Goal: Task Accomplishment & Management: Complete application form

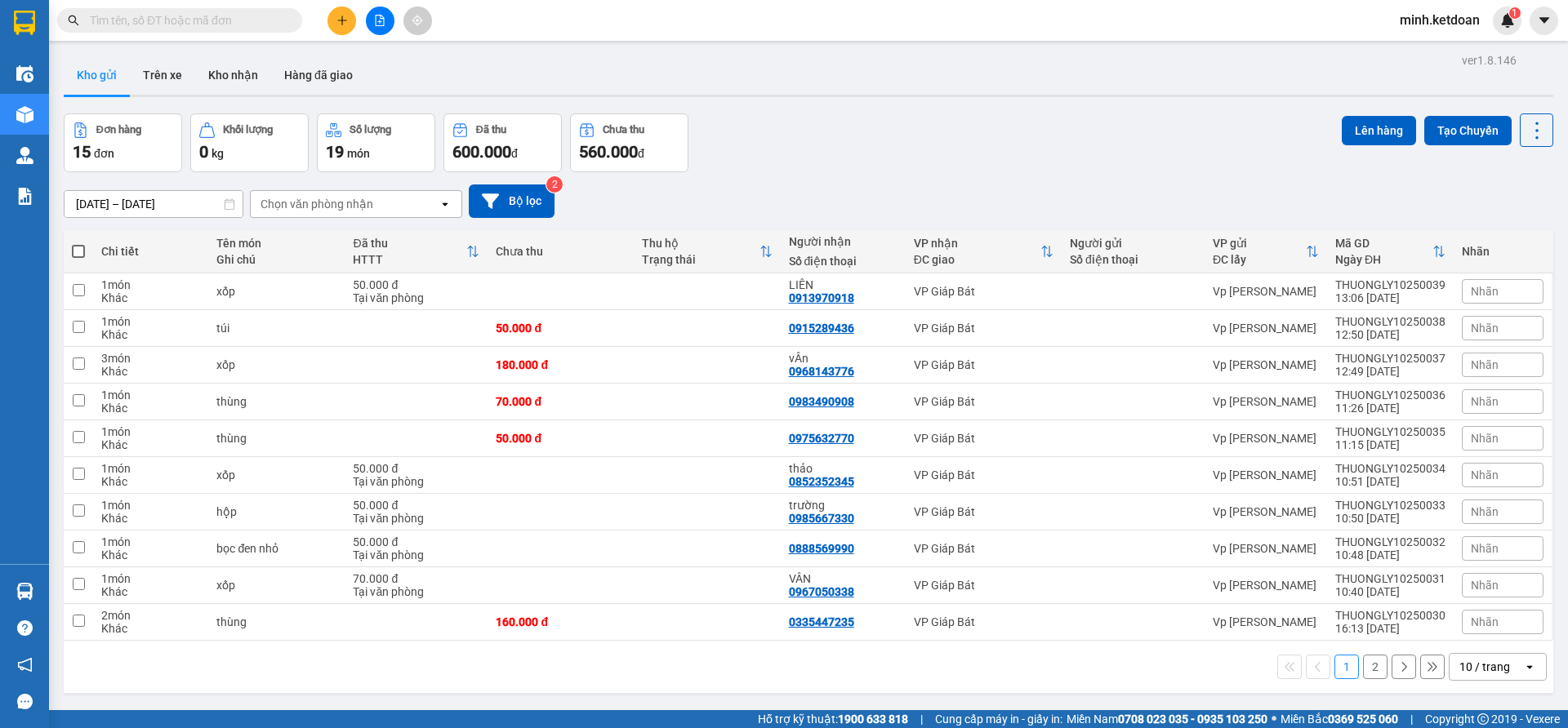
click at [345, 24] on icon "plus" at bounding box center [342, 20] width 12 height 12
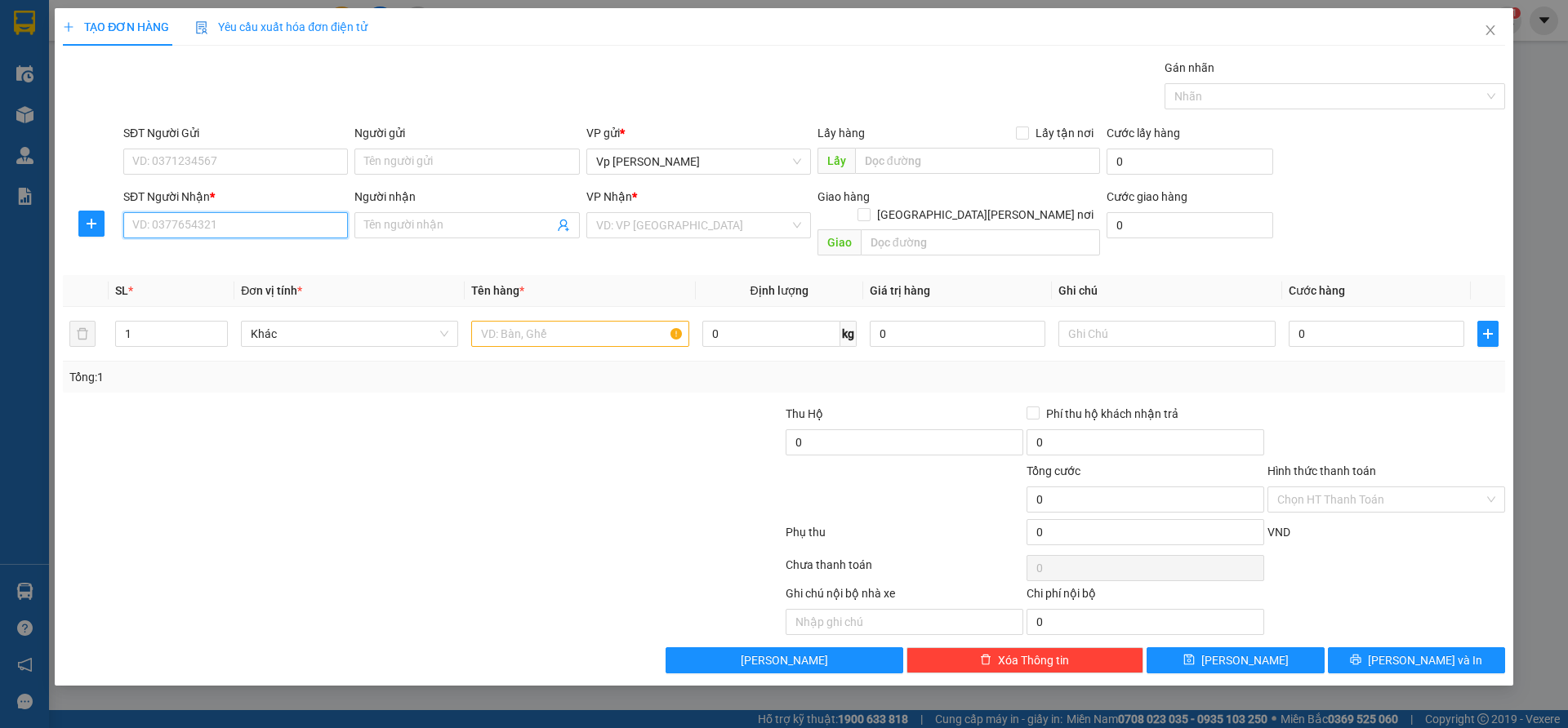
click at [235, 221] on input "SĐT Người Nhận *" at bounding box center [236, 226] width 225 height 27
click at [229, 255] on div "0867745760" at bounding box center [235, 258] width 205 height 18
type input "0867745760"
click at [451, 405] on div at bounding box center [302, 433] width 482 height 58
click at [1370, 325] on input "0" at bounding box center [1377, 334] width 175 height 27
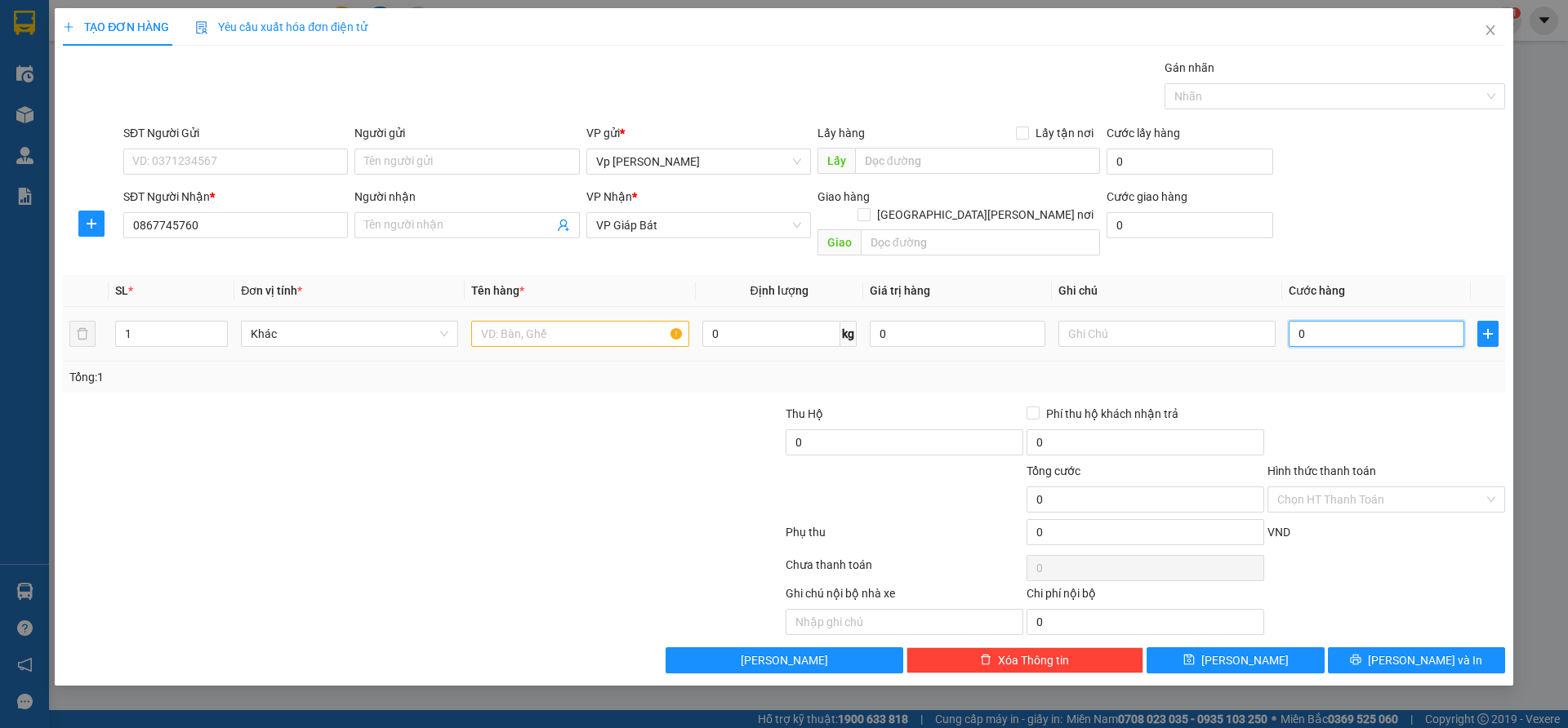
type input "7"
type input "70"
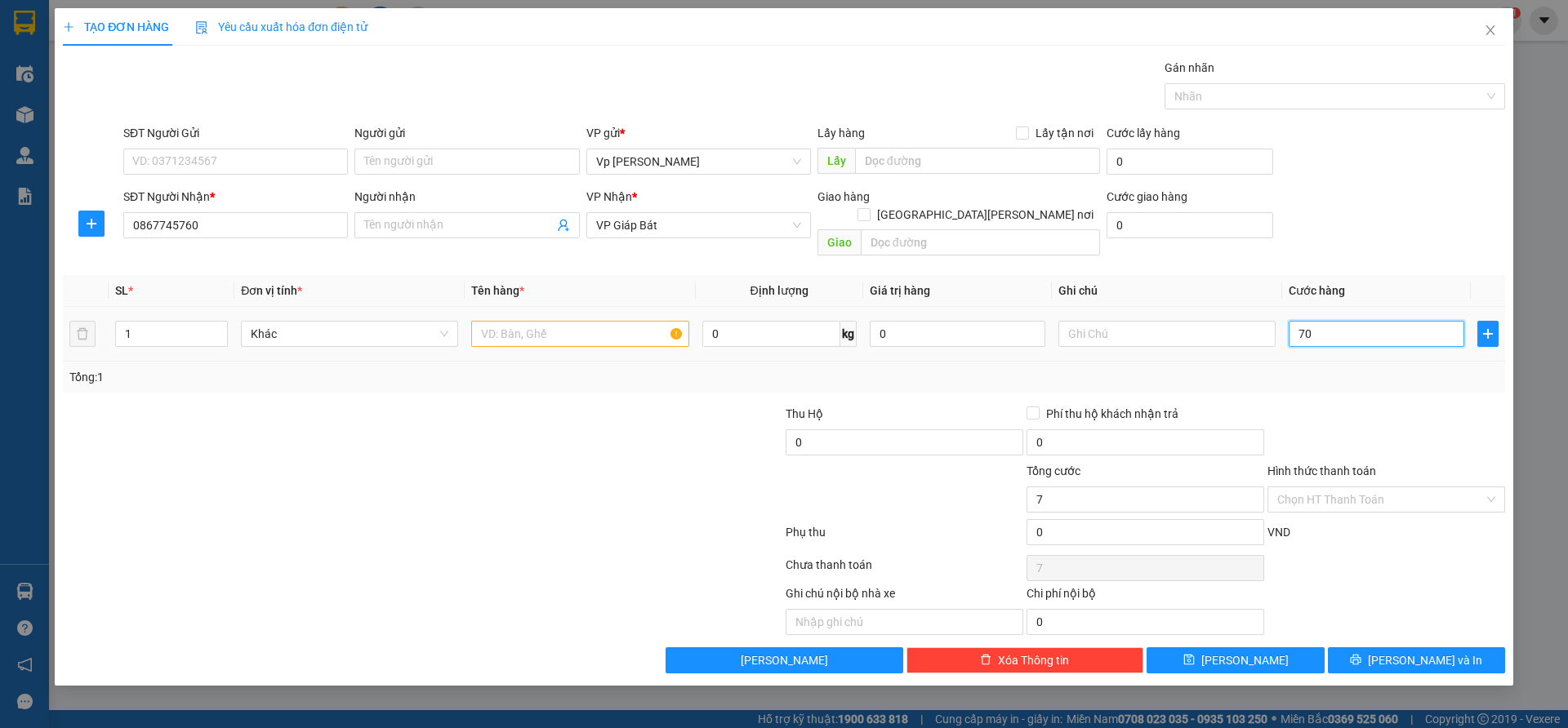
type input "70"
type input "700"
type input "7.000"
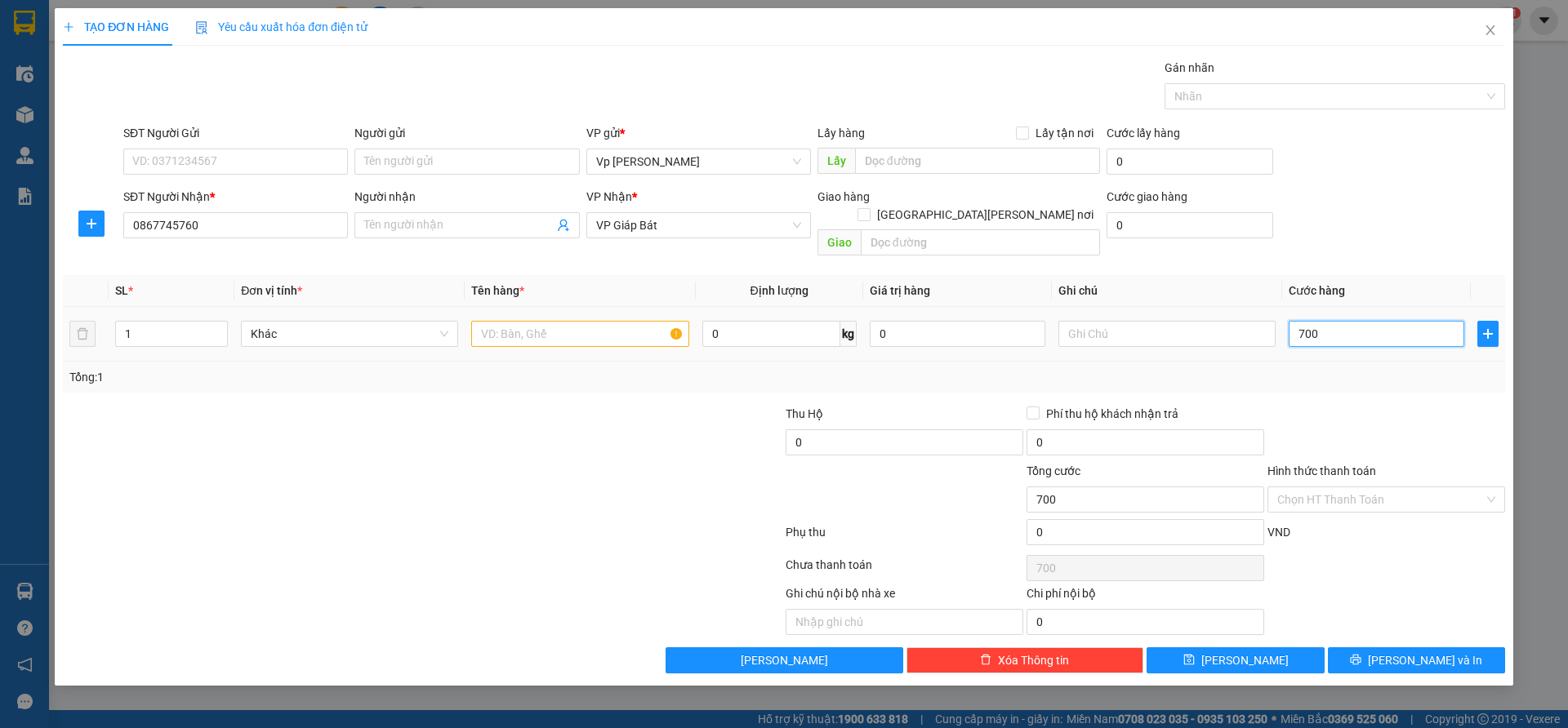
type input "7.000"
type input "70.000"
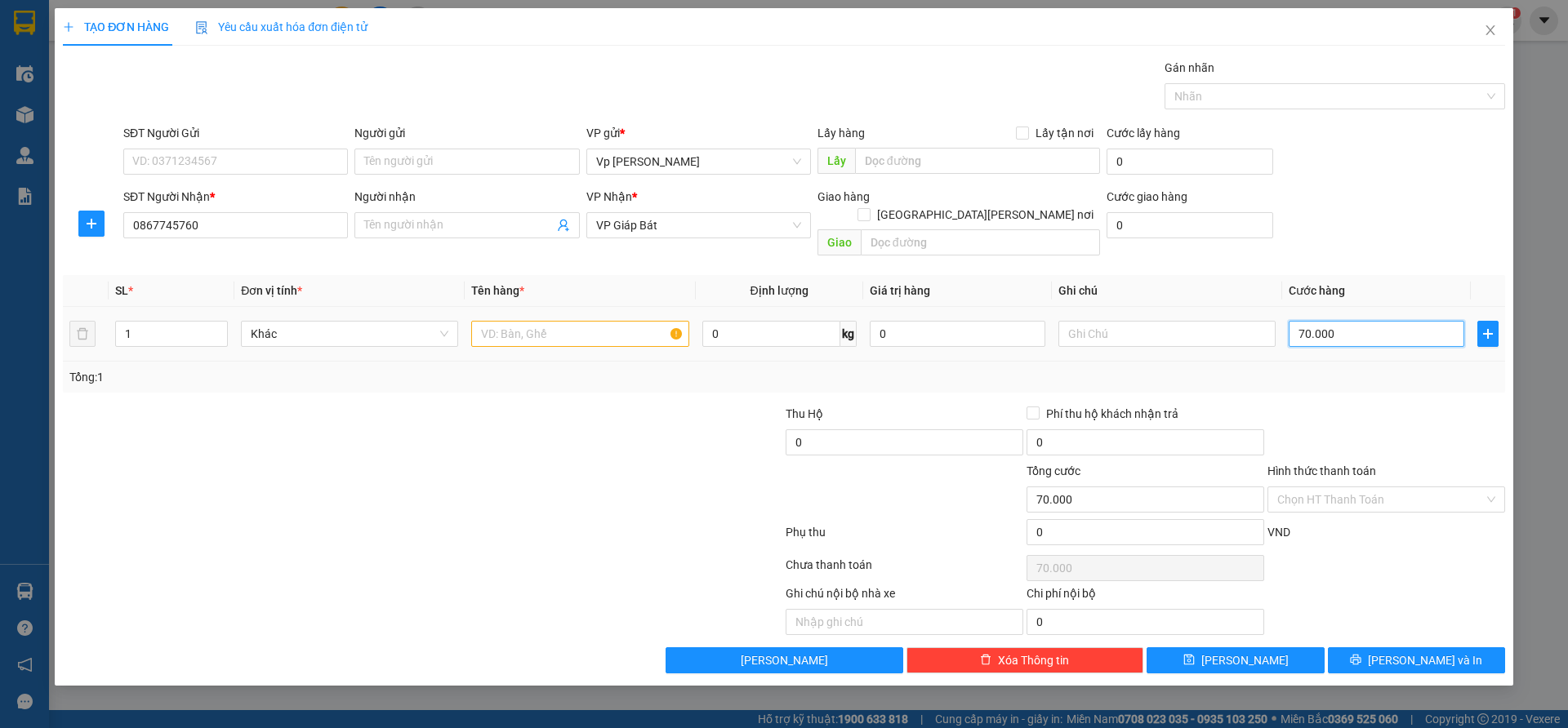
type input "70.000"
click at [598, 321] on input "text" at bounding box center [579, 334] width 217 height 27
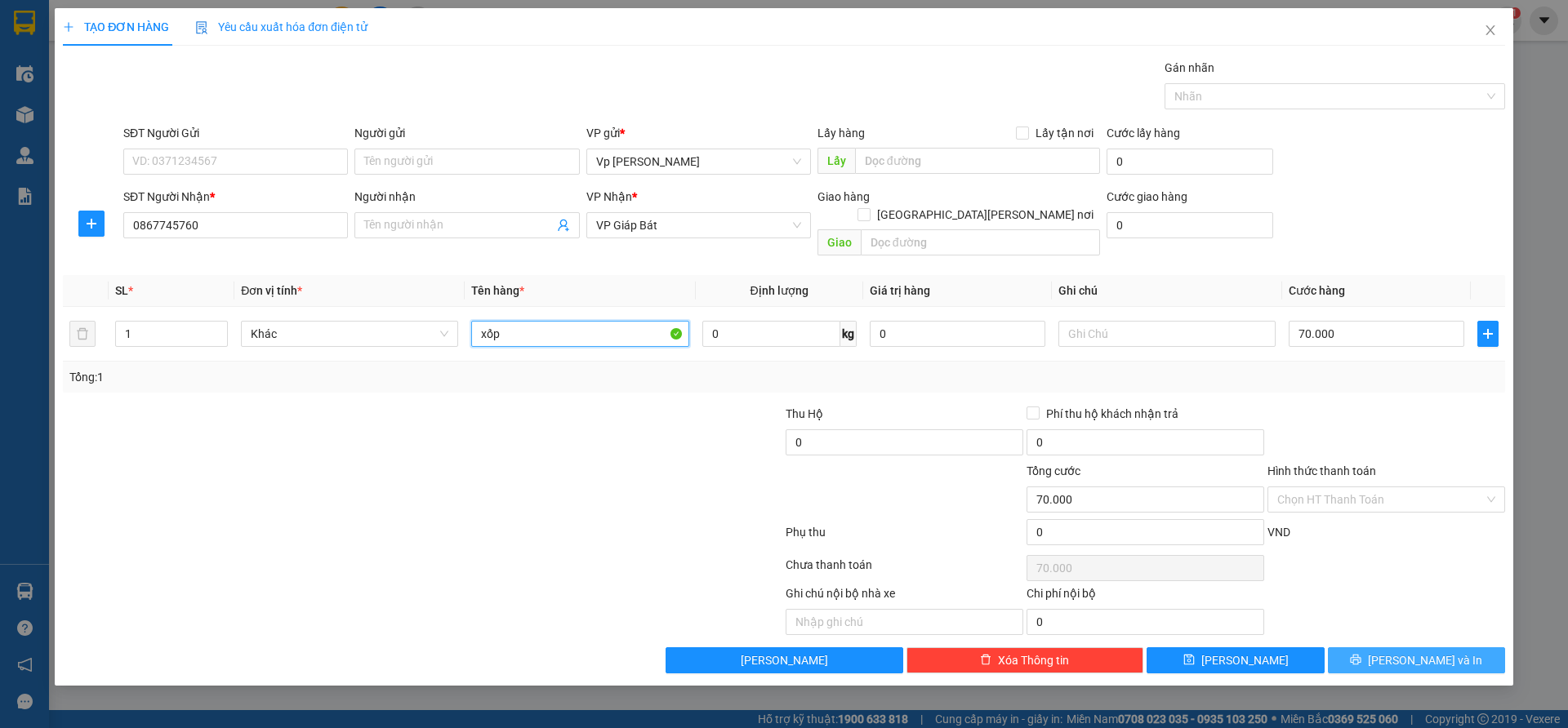
type input "xốp"
click at [1411, 647] on button "Lưu và In" at bounding box center [1417, 661] width 177 height 27
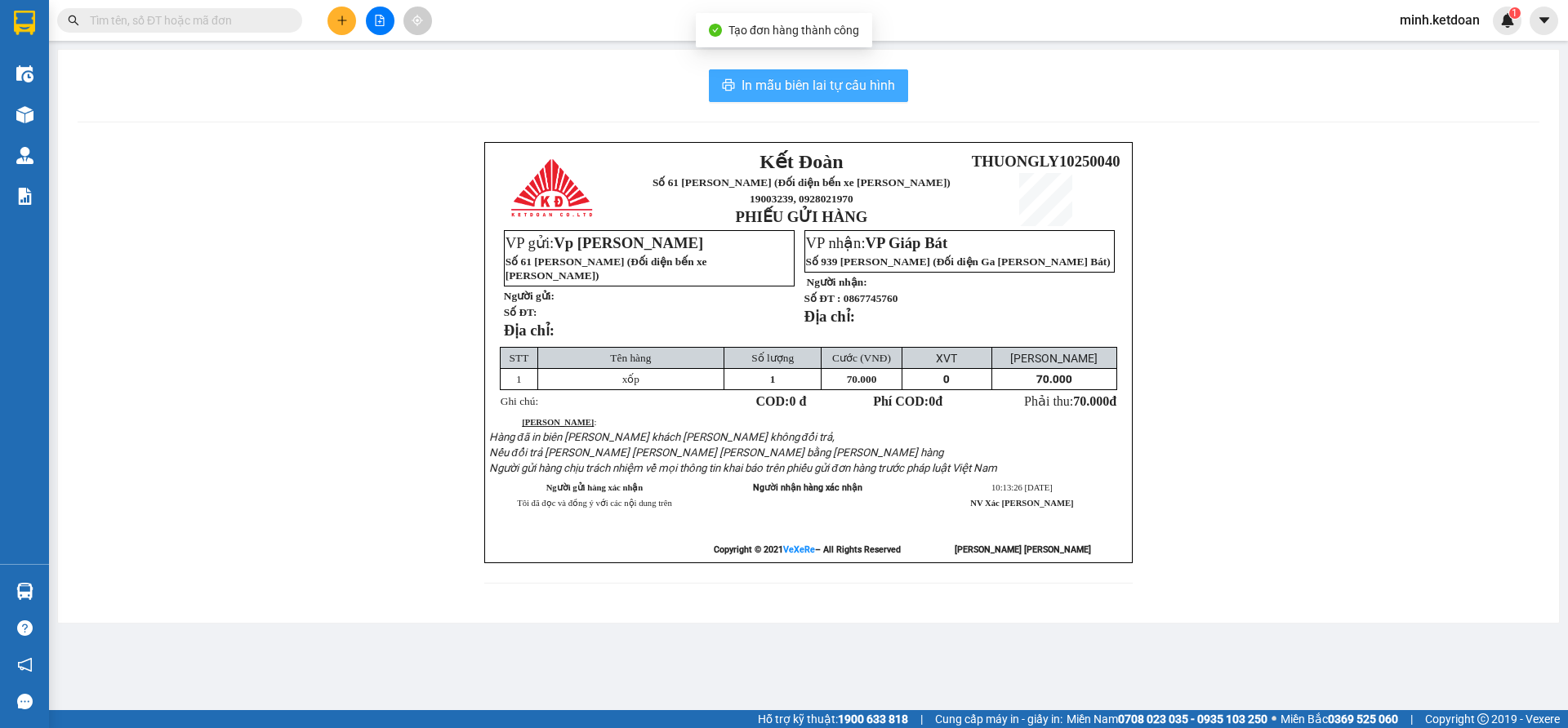
click at [821, 89] on span "In mẫu biên lai tự cấu hình" at bounding box center [818, 85] width 153 height 20
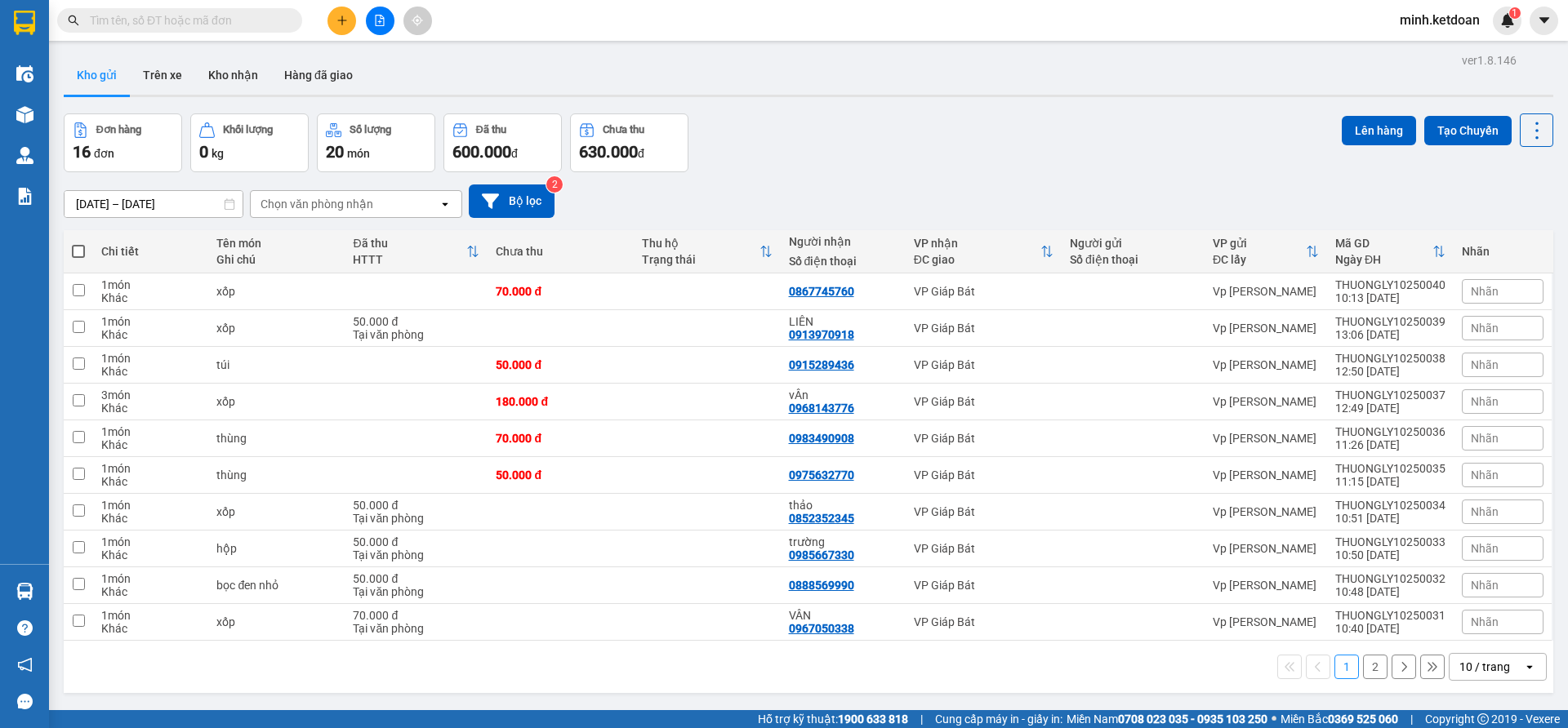
click at [335, 23] on button at bounding box center [342, 20] width 28 height 28
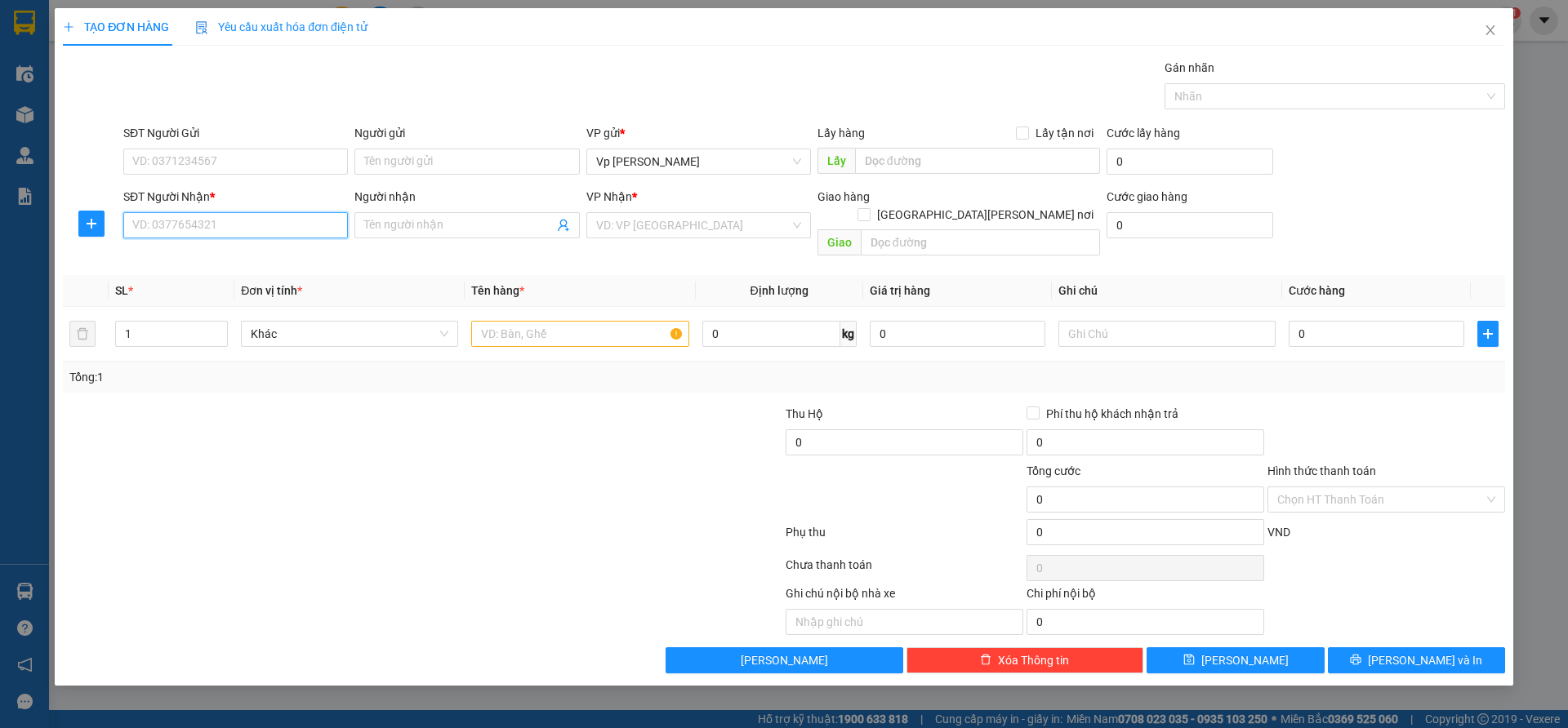
click at [291, 236] on input "SĐT Người Nhận *" at bounding box center [236, 226] width 225 height 27
type input "0964116669"
click at [678, 219] on input "search" at bounding box center [693, 226] width 193 height 25
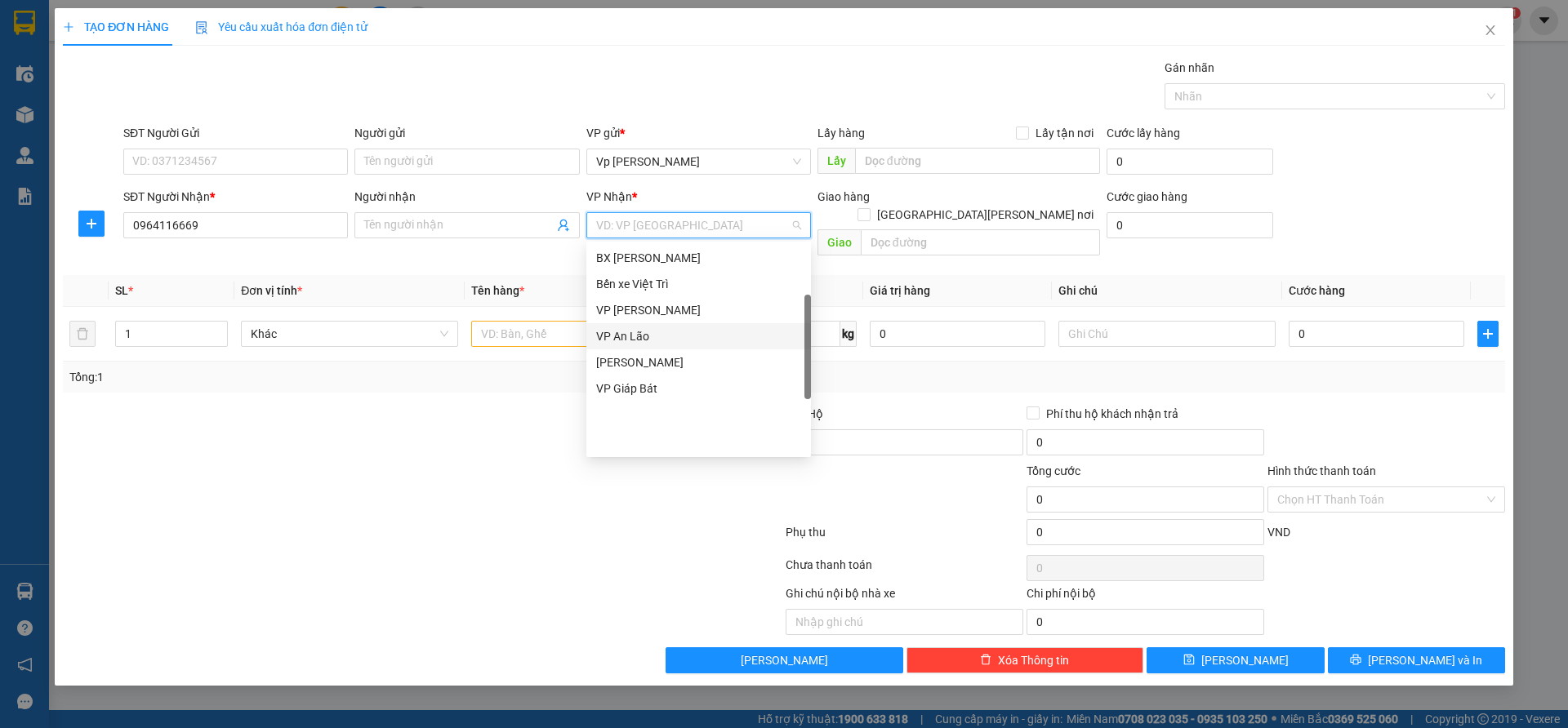
scroll to position [157, 0]
click at [664, 376] on div "VP Giáp Bát" at bounding box center [699, 389] width 225 height 27
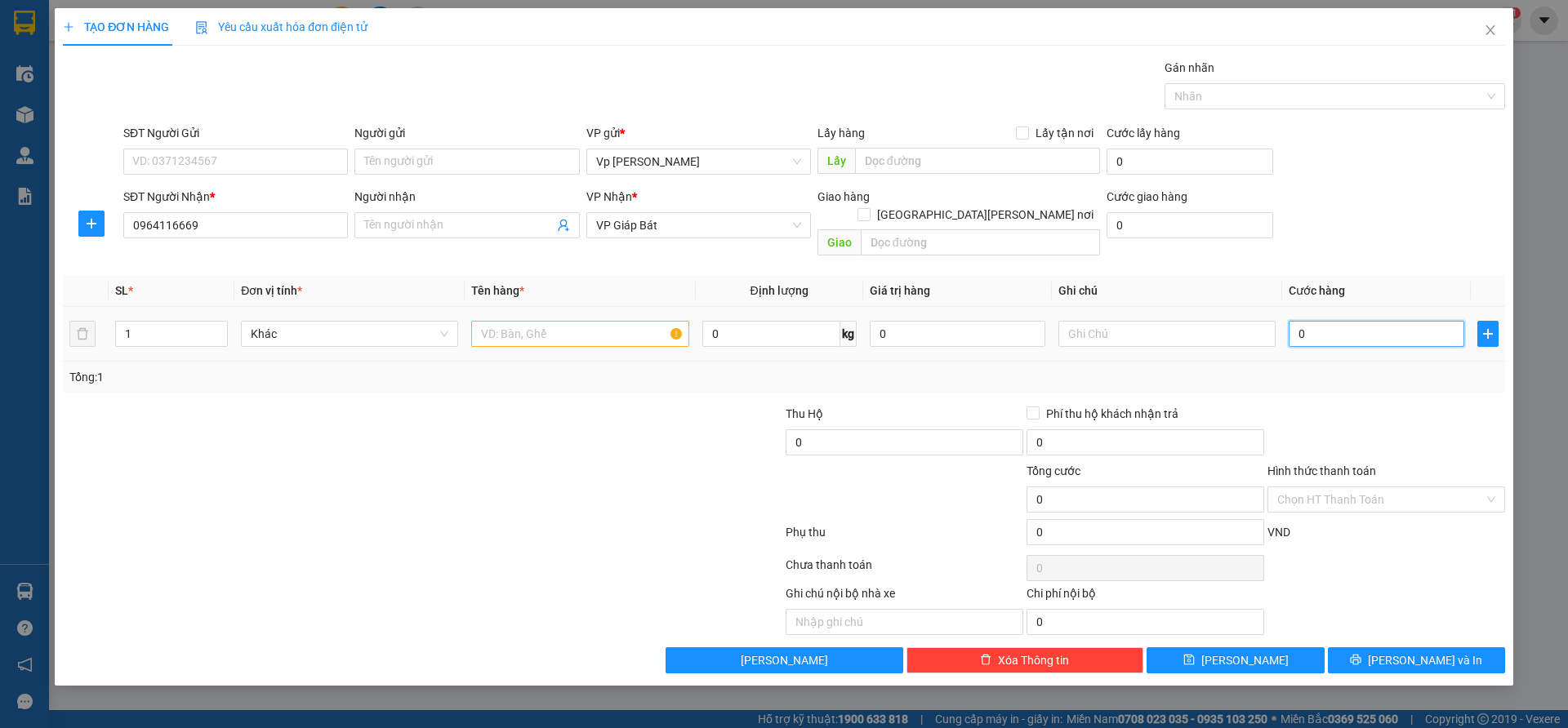
click at [1316, 321] on input "0" at bounding box center [1377, 334] width 175 height 27
type input "5"
type input "50"
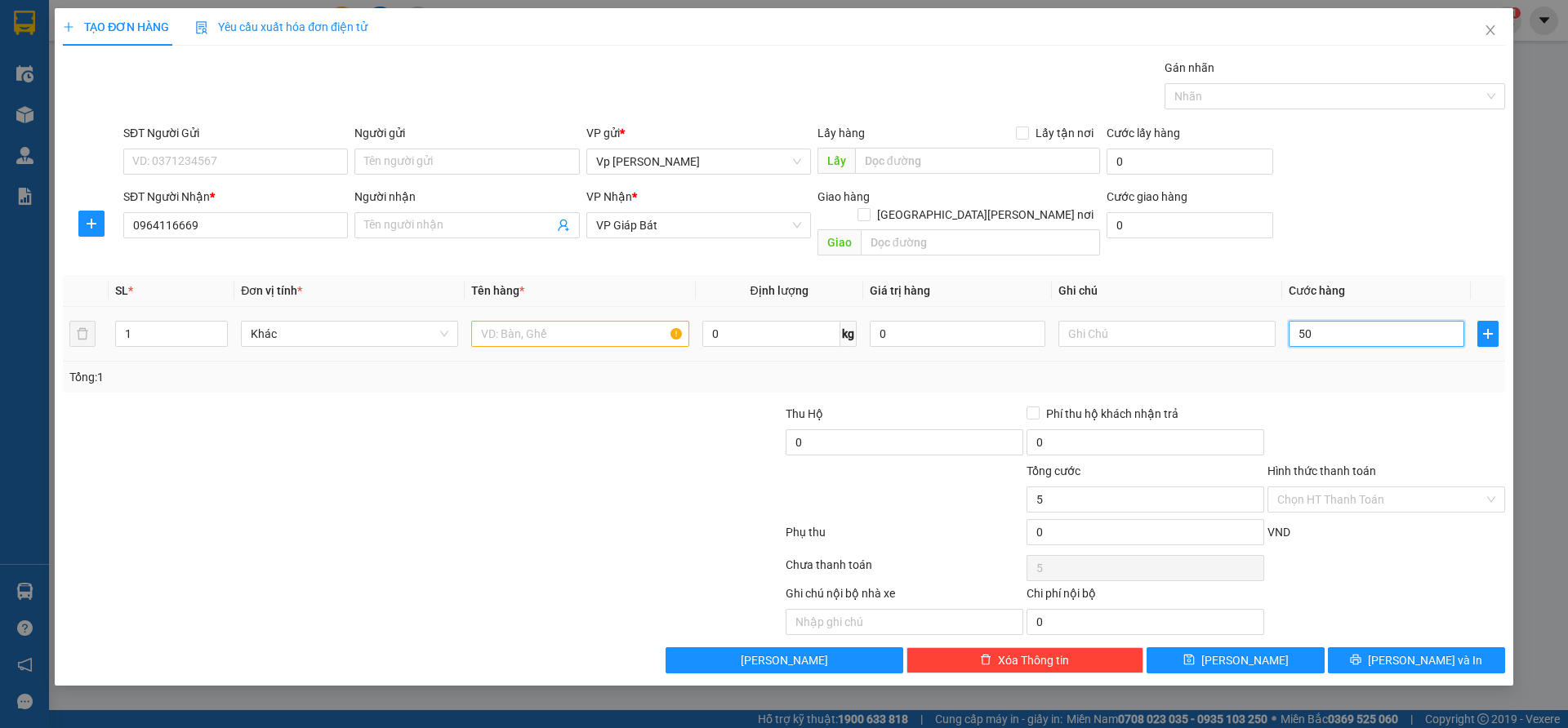
type input "50"
type input "500"
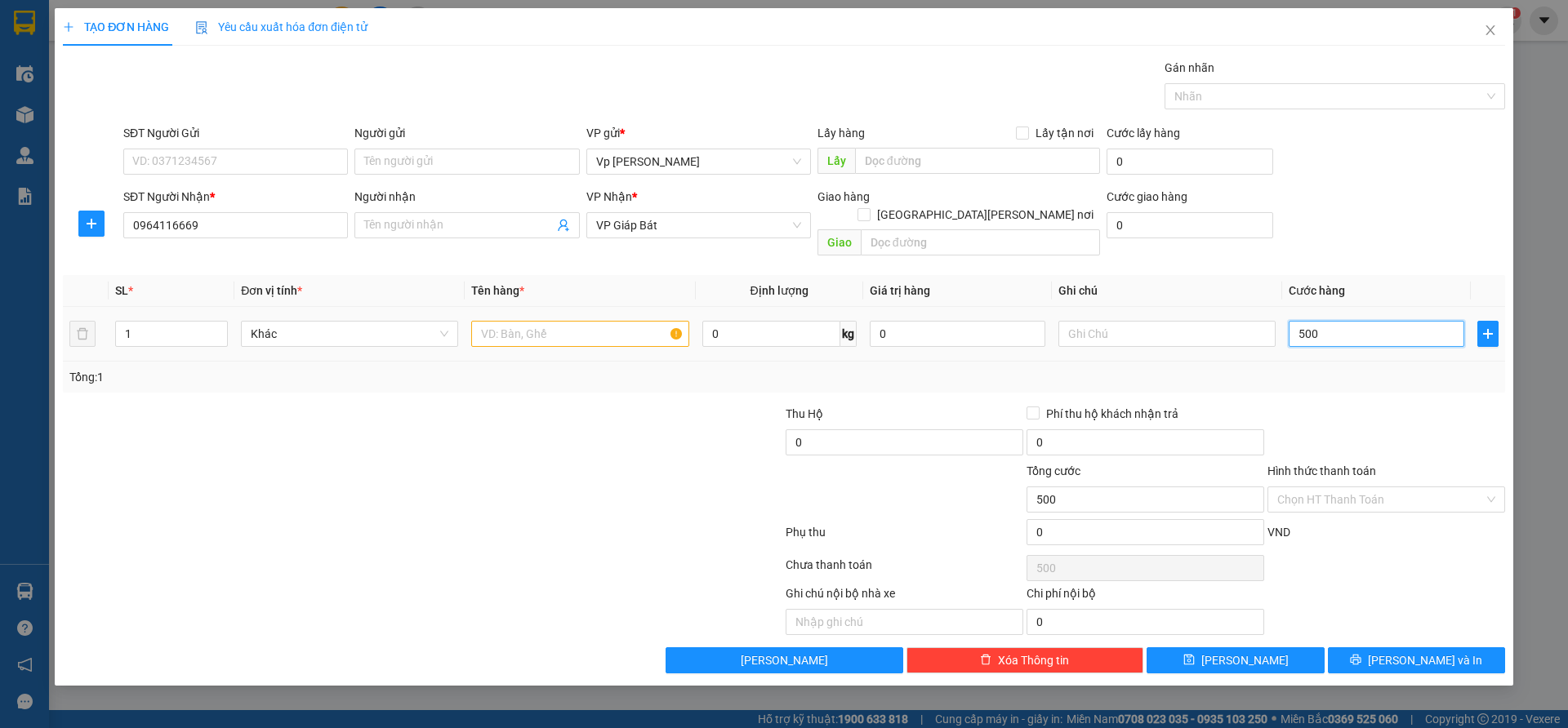
type input "5.000"
type input "50.000"
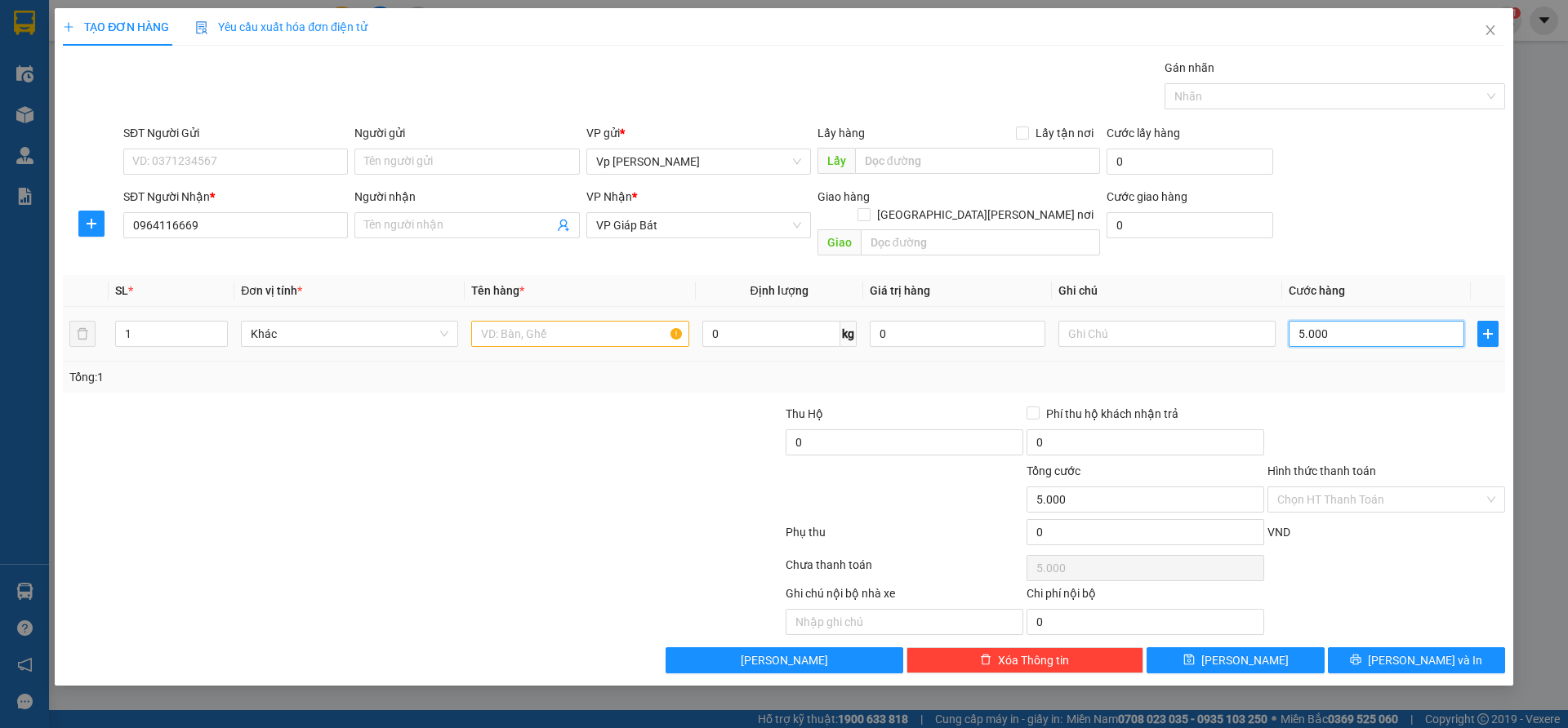
type input "50.000"
click at [515, 321] on input "text" at bounding box center [579, 334] width 217 height 27
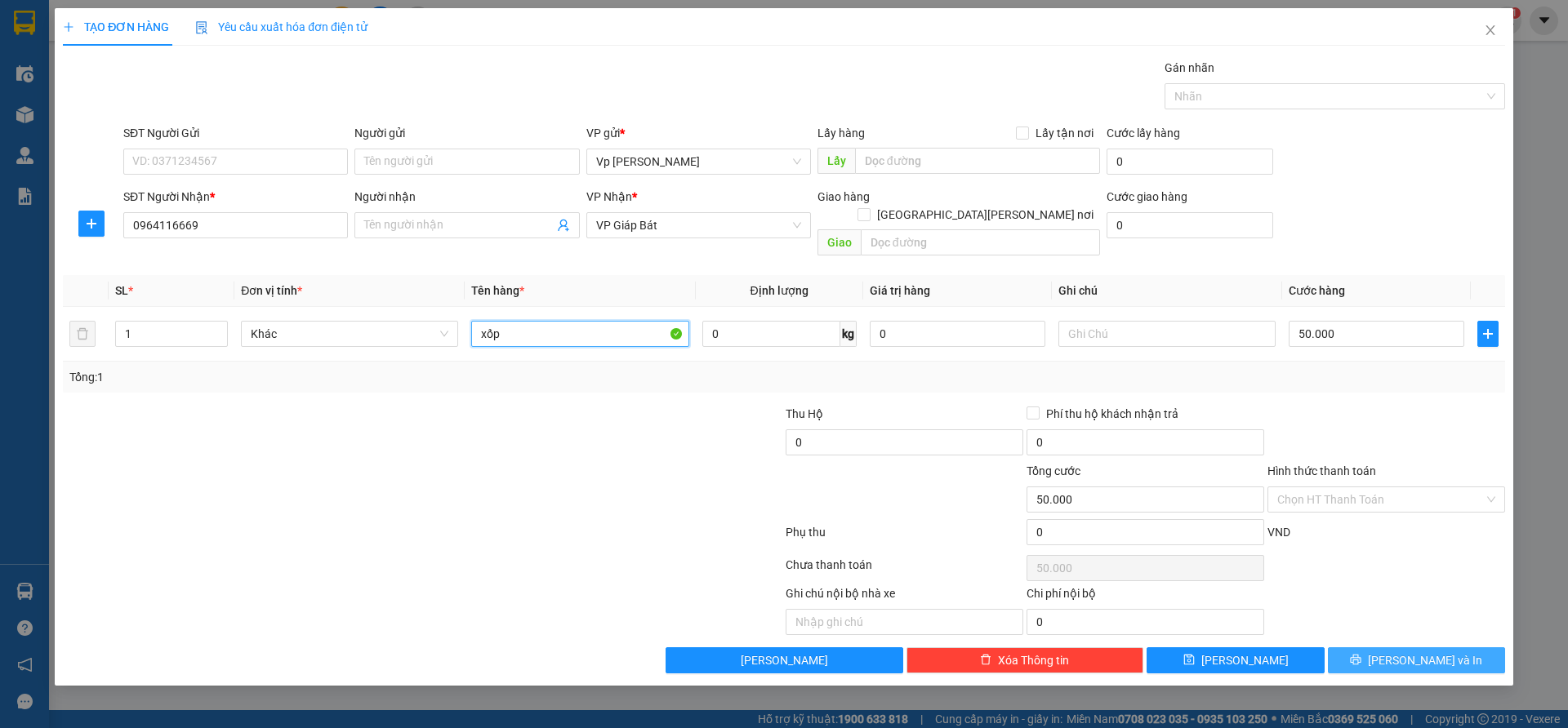
type input "xốp"
click at [1417, 652] on span "Lưu và In" at bounding box center [1424, 661] width 114 height 18
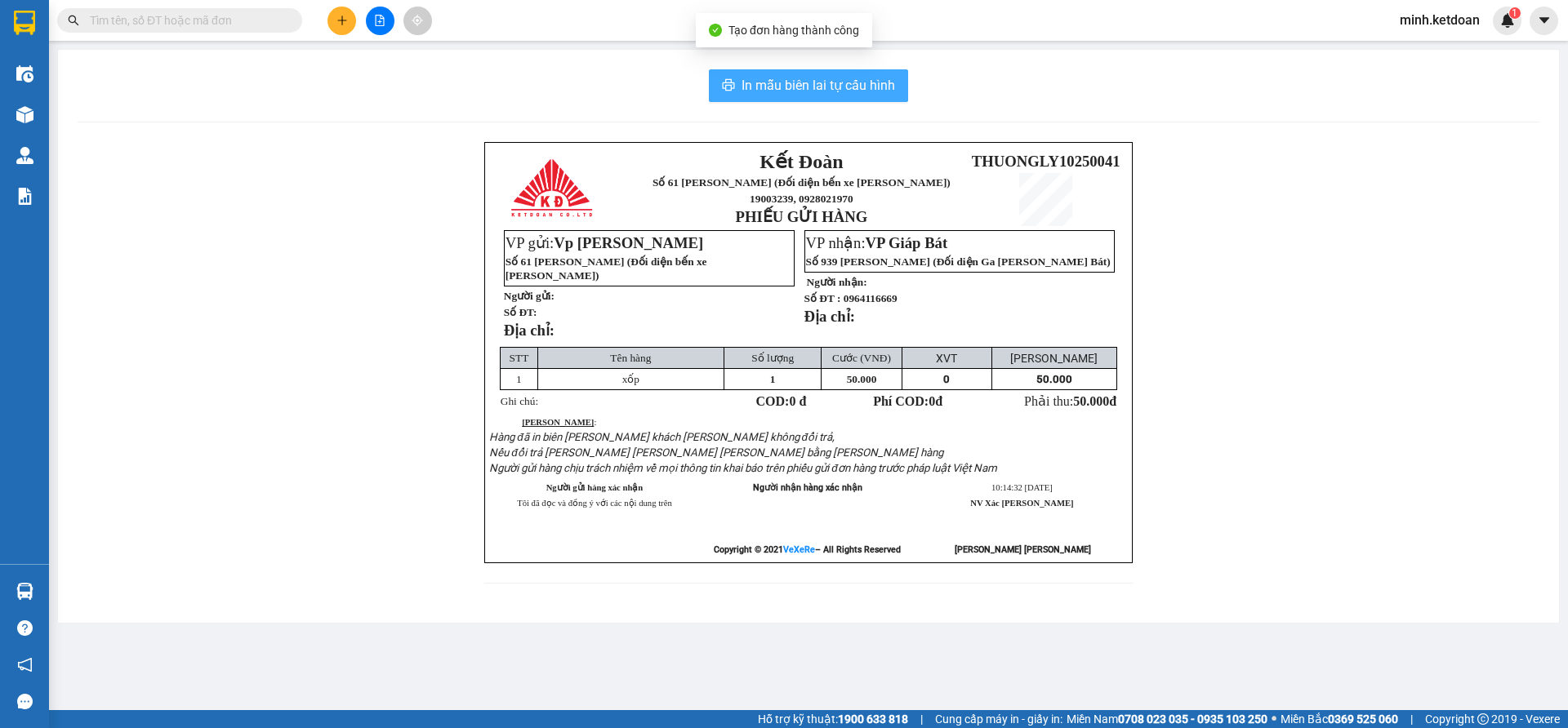
click at [880, 97] on button "In mẫu biên lai tự cấu hình" at bounding box center [808, 85] width 199 height 33
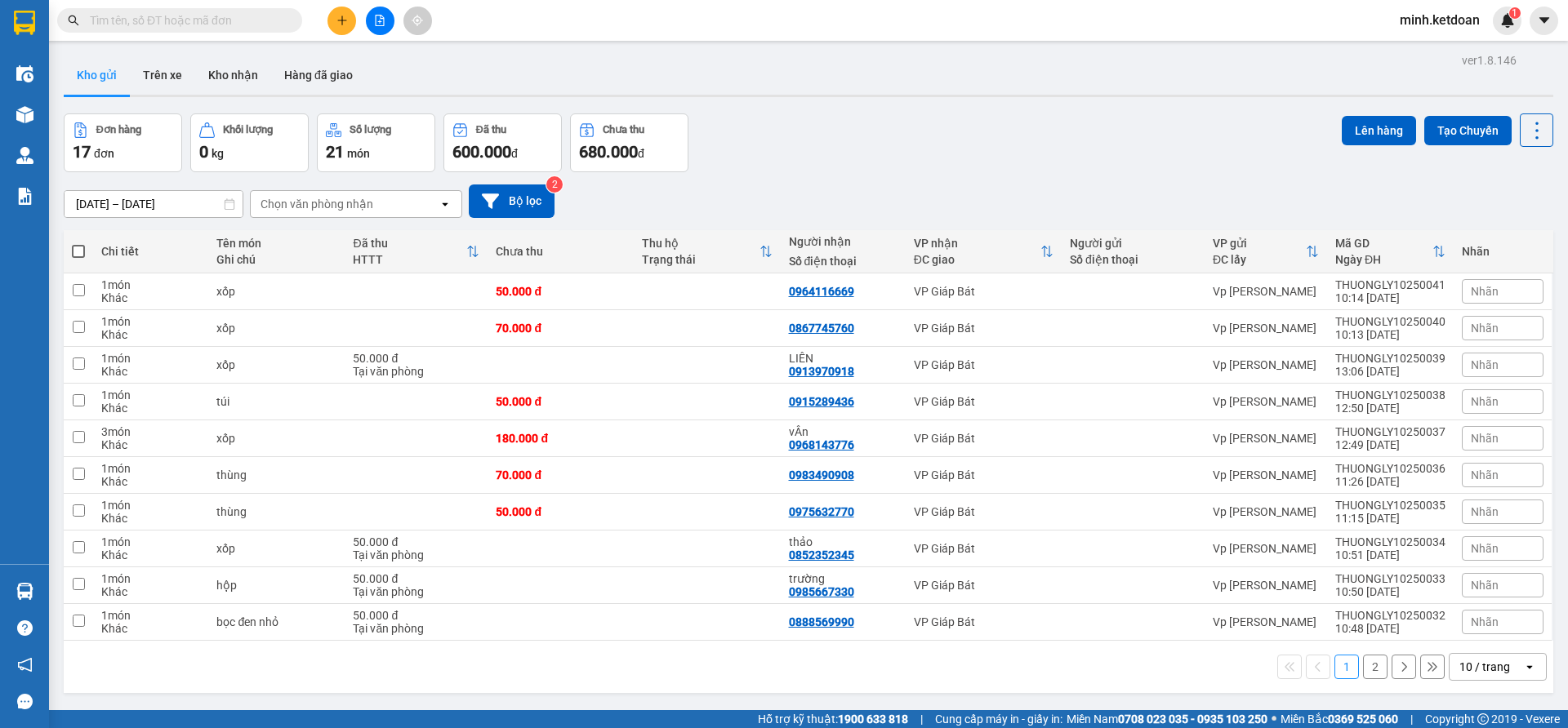
click at [980, 187] on div "09/10/2025 – 11/10/2025 Press the down arrow key to interact with the calendar …" at bounding box center [809, 201] width 1490 height 34
click at [1024, 178] on div "09/10/2025 – 11/10/2025 Press the down arrow key to interact with the calendar …" at bounding box center [809, 201] width 1490 height 58
